Goal: Information Seeking & Learning: Learn about a topic

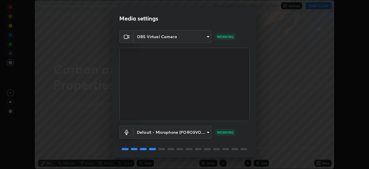
scroll to position [20, 0]
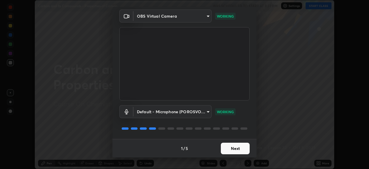
click at [241, 150] on button "Next" at bounding box center [235, 148] width 29 height 12
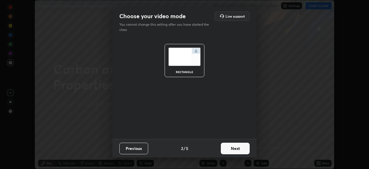
scroll to position [0, 0]
click at [242, 148] on button "Next" at bounding box center [235, 148] width 29 height 12
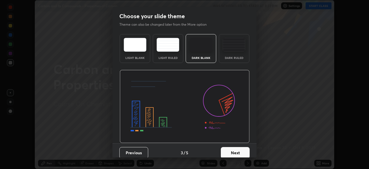
click at [244, 149] on button "Next" at bounding box center [235, 153] width 29 height 12
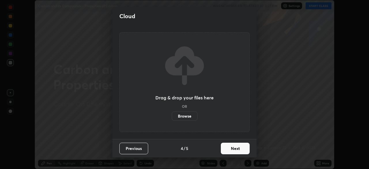
click at [241, 150] on button "Next" at bounding box center [235, 148] width 29 height 12
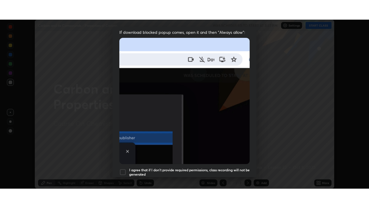
scroll to position [138, 0]
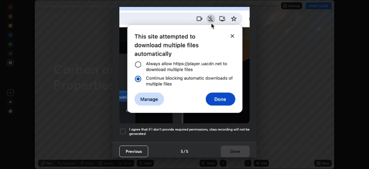
click at [124, 130] on div at bounding box center [122, 131] width 7 height 7
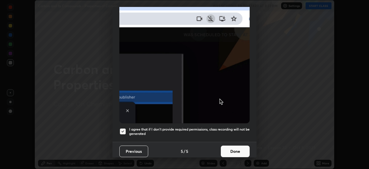
click at [240, 147] on button "Done" at bounding box center [235, 151] width 29 height 12
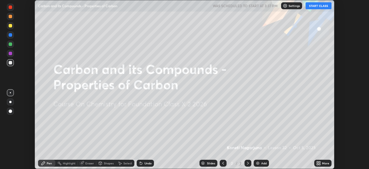
click at [258, 161] on img at bounding box center [257, 163] width 5 height 5
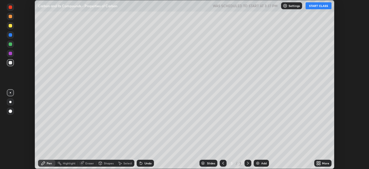
click at [256, 161] on img at bounding box center [257, 163] width 5 height 5
click at [257, 163] on img at bounding box center [257, 163] width 5 height 5
click at [257, 162] on img at bounding box center [257, 163] width 5 height 5
click at [259, 162] on img at bounding box center [257, 163] width 5 height 5
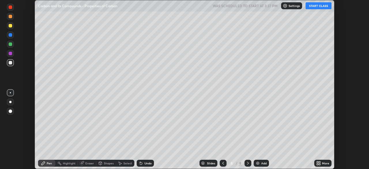
click at [259, 162] on img at bounding box center [257, 163] width 5 height 5
click at [261, 162] on div "Add" at bounding box center [263, 162] width 5 height 3
click at [319, 161] on icon at bounding box center [319, 161] width 1 height 1
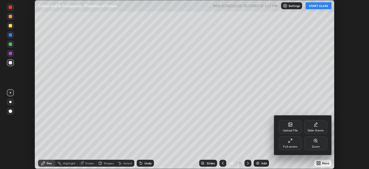
click at [292, 146] on div "Full screen" at bounding box center [290, 146] width 14 height 3
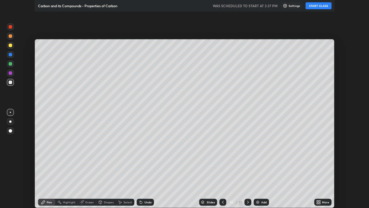
scroll to position [208, 369]
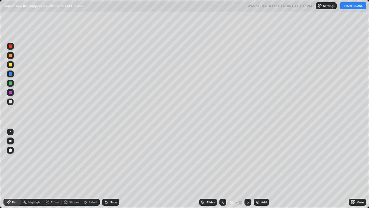
click at [345, 9] on button "START CLASS" at bounding box center [353, 5] width 26 height 7
click at [222, 168] on icon at bounding box center [223, 201] width 2 height 3
click at [220, 168] on div at bounding box center [222, 201] width 7 height 7
click at [222, 168] on icon at bounding box center [223, 201] width 5 height 5
click at [220, 168] on div at bounding box center [222, 201] width 7 height 7
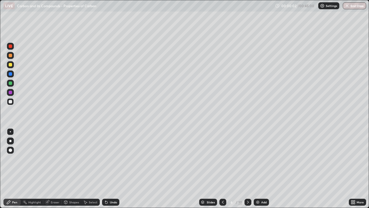
click at [222, 168] on icon at bounding box center [223, 201] width 5 height 5
click at [13, 75] on div at bounding box center [10, 73] width 7 height 7
click at [10, 65] on div at bounding box center [10, 64] width 3 height 3
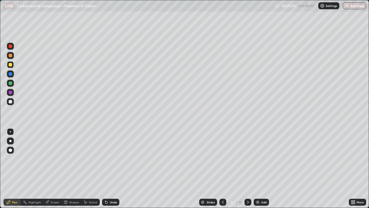
click at [10, 93] on div at bounding box center [10, 92] width 3 height 3
click at [111, 168] on div "Undo" at bounding box center [113, 201] width 7 height 3
click at [112, 168] on div "Undo" at bounding box center [113, 201] width 7 height 3
click at [12, 101] on div at bounding box center [10, 101] width 3 height 3
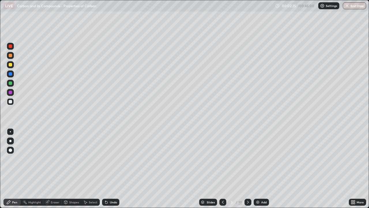
click at [112, 168] on div "Undo" at bounding box center [110, 201] width 17 height 7
click at [10, 74] on div at bounding box center [10, 73] width 3 height 3
click at [247, 168] on icon at bounding box center [248, 201] width 5 height 5
click at [11, 46] on div at bounding box center [10, 45] width 3 height 3
click at [12, 82] on div at bounding box center [10, 82] width 3 height 3
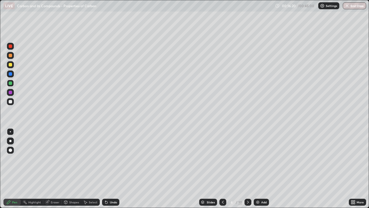
click at [222, 168] on icon at bounding box center [223, 201] width 5 height 5
click at [248, 168] on icon at bounding box center [248, 201] width 2 height 3
click at [247, 168] on icon at bounding box center [248, 201] width 5 height 5
click at [11, 46] on div at bounding box center [10, 45] width 3 height 3
click at [11, 75] on div at bounding box center [10, 73] width 3 height 3
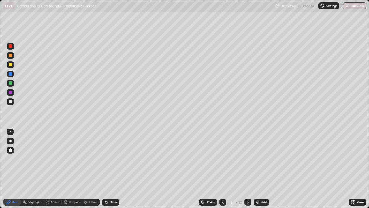
click at [10, 102] on div at bounding box center [10, 101] width 3 height 3
click at [10, 93] on div at bounding box center [10, 92] width 3 height 3
click at [11, 63] on div at bounding box center [10, 64] width 3 height 3
click at [247, 168] on icon at bounding box center [248, 201] width 5 height 5
click at [12, 57] on div at bounding box center [10, 55] width 3 height 3
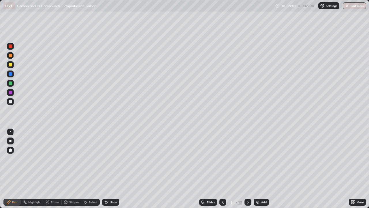
click at [11, 45] on div at bounding box center [10, 45] width 3 height 3
click at [11, 86] on div at bounding box center [10, 83] width 7 height 7
click at [10, 74] on div at bounding box center [10, 73] width 3 height 3
click at [10, 83] on div at bounding box center [10, 82] width 3 height 3
click at [11, 92] on div at bounding box center [10, 92] width 3 height 3
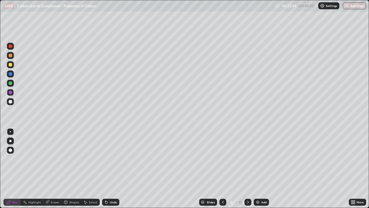
click at [10, 102] on div at bounding box center [10, 101] width 3 height 3
click at [10, 83] on div at bounding box center [10, 82] width 3 height 3
click at [357, 5] on button "End Class" at bounding box center [354, 5] width 23 height 7
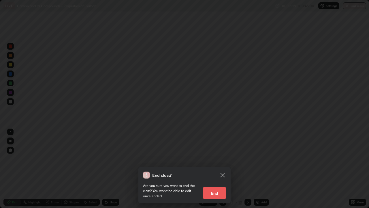
click at [217, 168] on button "End" at bounding box center [214, 193] width 23 height 12
